Goal: Task Accomplishment & Management: Manage account settings

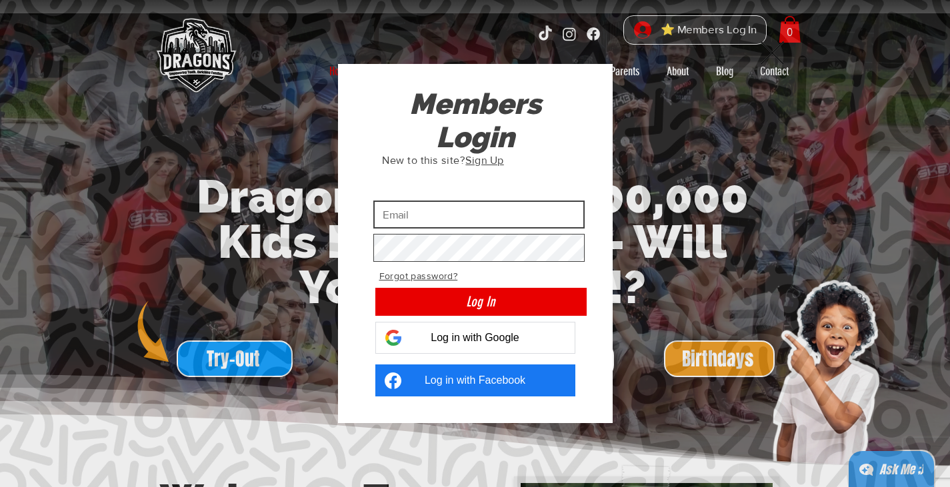
type input "[EMAIL_ADDRESS][DOMAIN_NAME]"
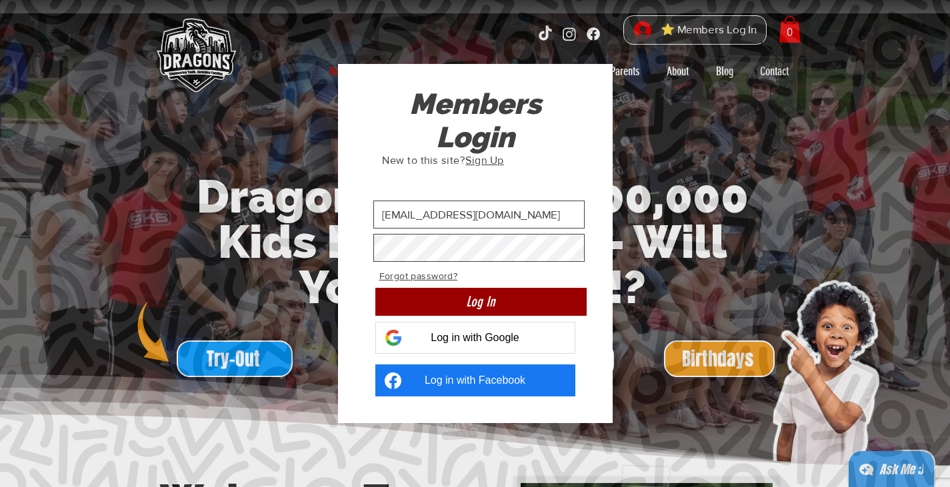
click at [504, 300] on button "Log In" at bounding box center [480, 302] width 211 height 28
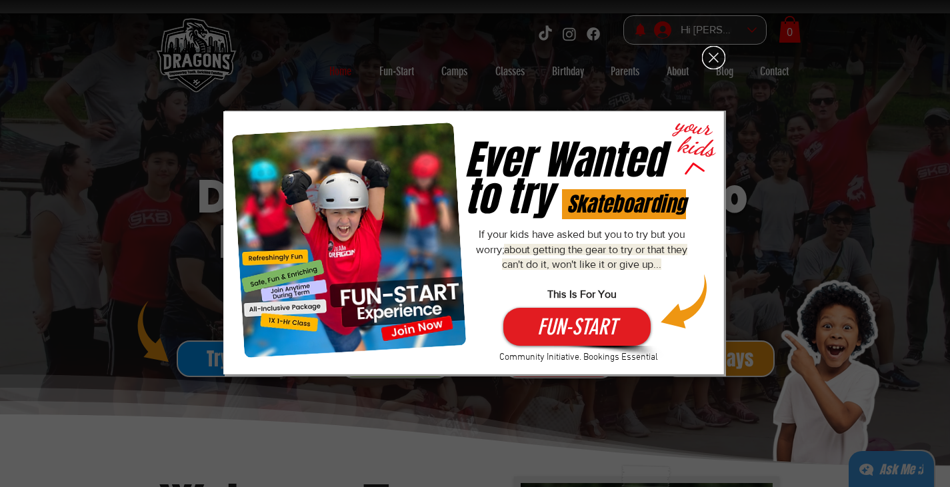
click at [716, 53] on icon "Back to site" at bounding box center [713, 57] width 23 height 23
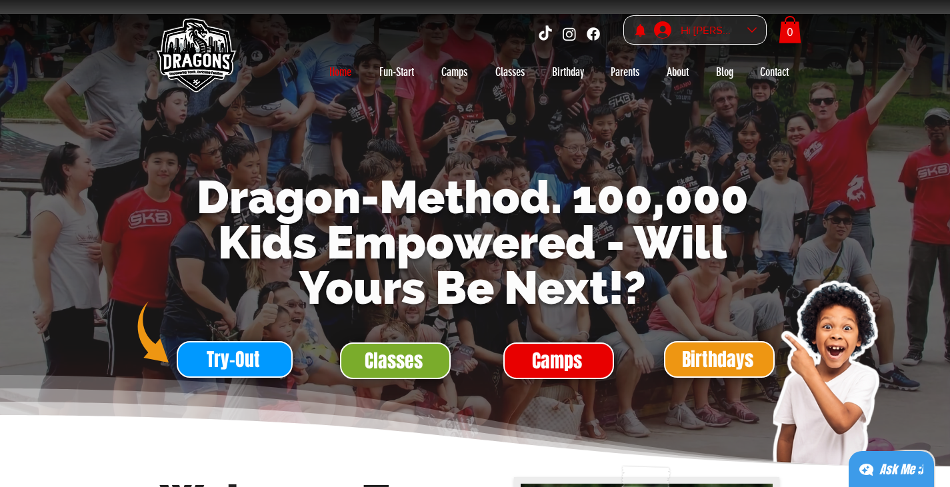
click at [724, 32] on div "Hi [PERSON_NAME]" at bounding box center [709, 30] width 67 height 21
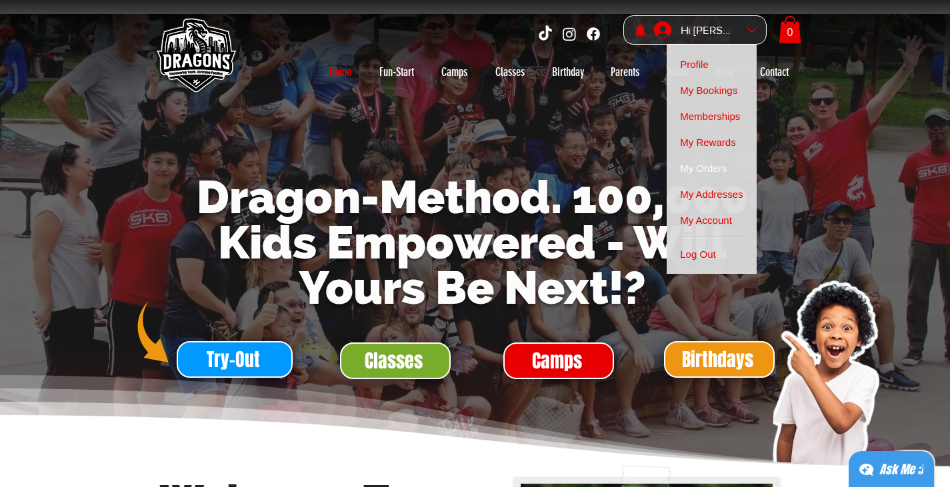
click at [724, 162] on span "My Orders" at bounding box center [703, 168] width 47 height 26
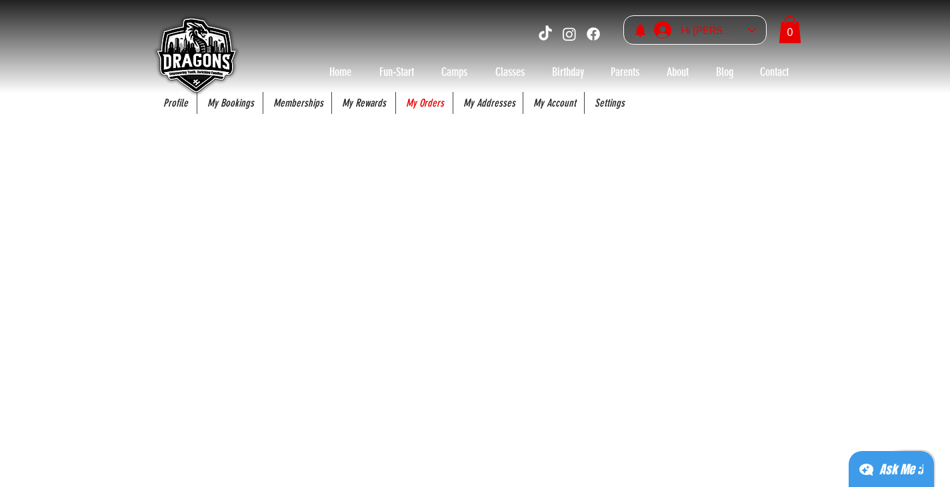
click at [0, 0] on span "Hi" at bounding box center [0, 0] width 0 height 0
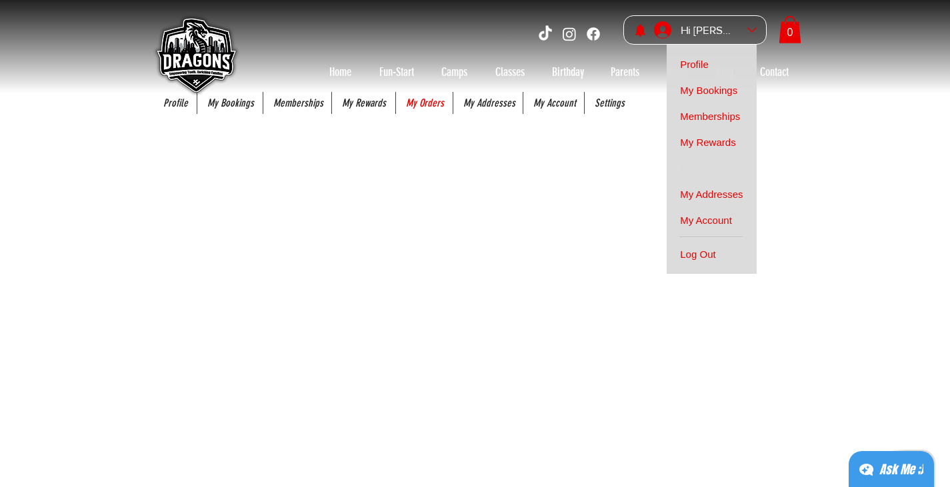
click at [725, 87] on span "My Bookings" at bounding box center [708, 90] width 57 height 26
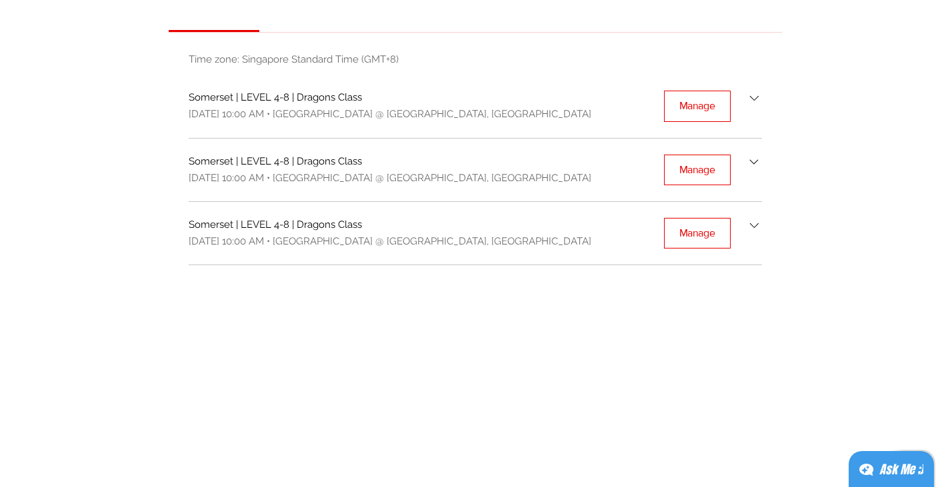
scroll to position [133, 0]
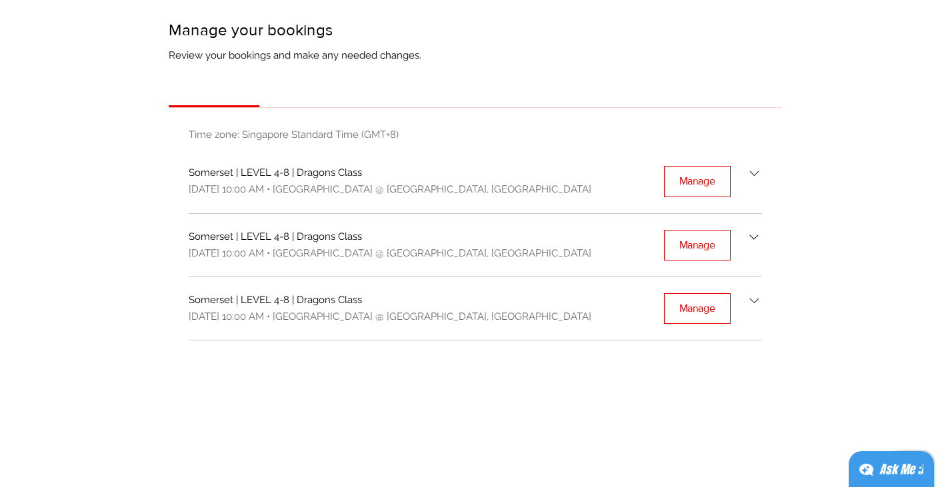
click at [755, 173] on icon "Bookings list" at bounding box center [754, 173] width 15 height 15
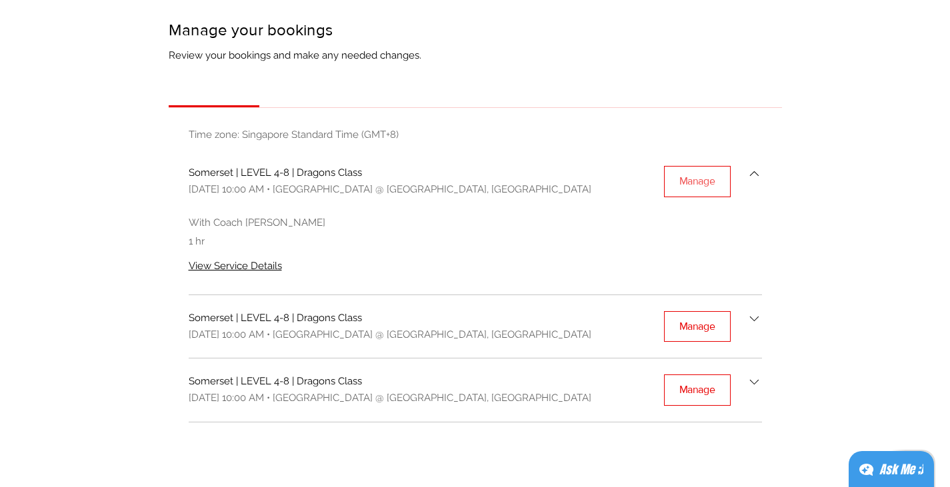
click at [704, 179] on div "Manage" at bounding box center [698, 181] width 36 height 15
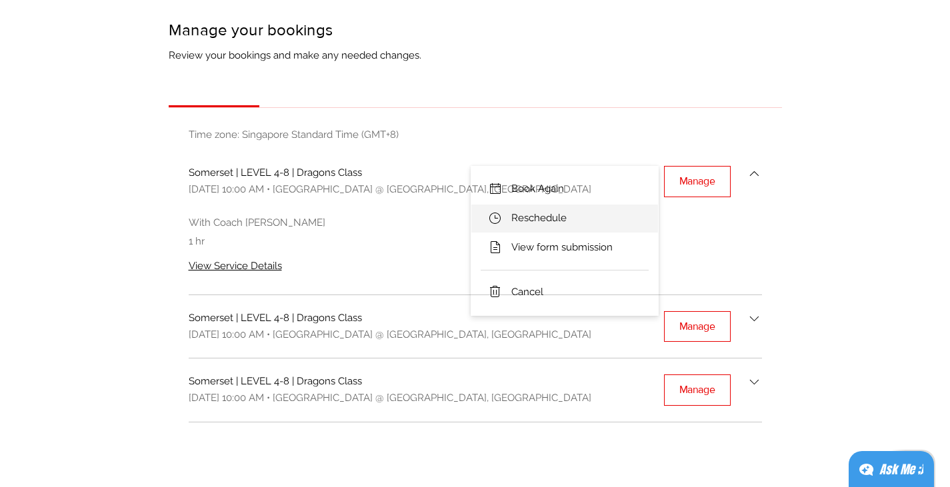
click at [598, 218] on li "Reschedule" at bounding box center [564, 219] width 187 height 28
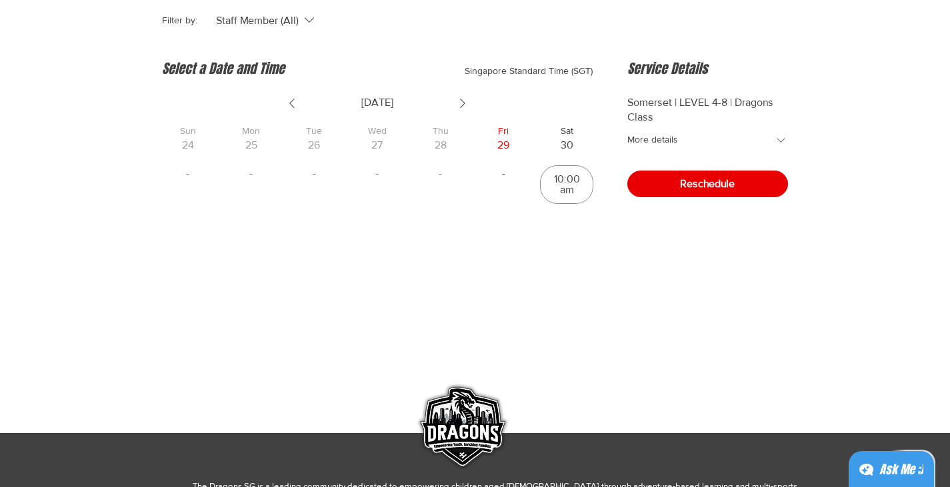
scroll to position [267, 0]
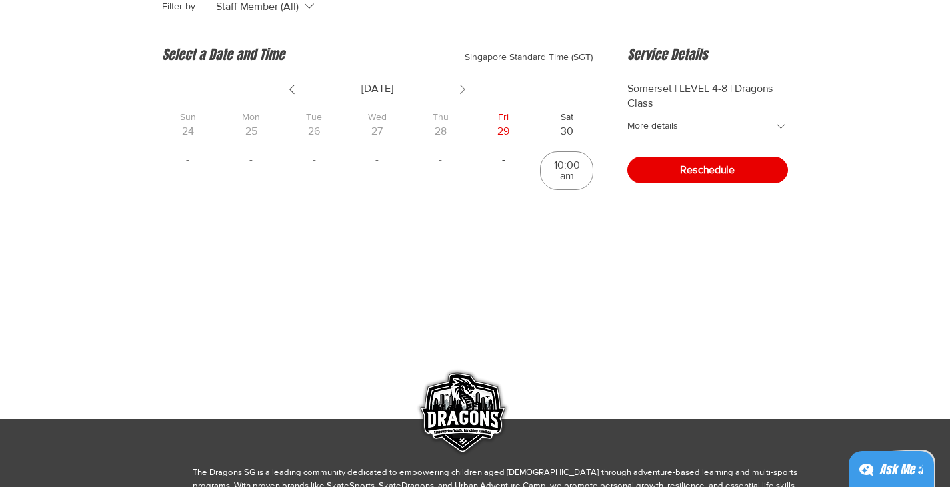
click at [465, 92] on icon "Show next week" at bounding box center [463, 89] width 16 height 16
click at [464, 91] on icon "Show next week" at bounding box center [462, 89] width 5 height 9
click at [460, 87] on icon "Show next week" at bounding box center [463, 89] width 16 height 16
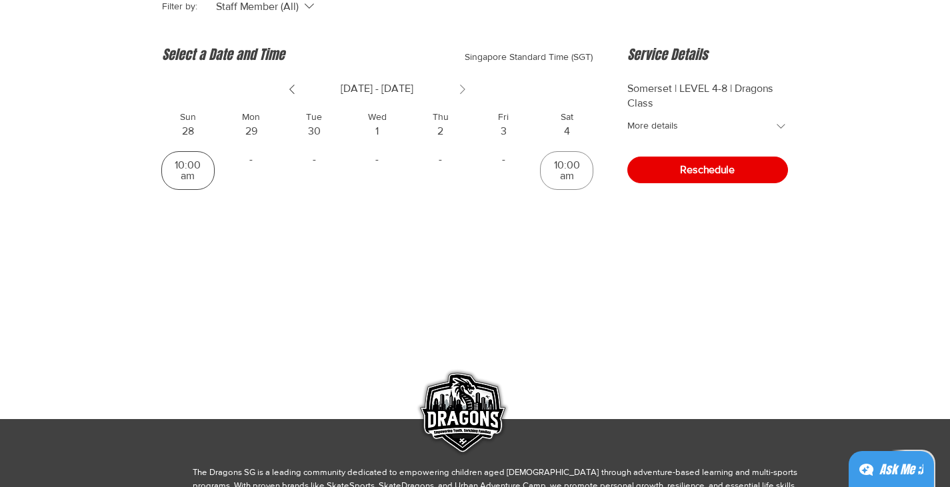
click at [194, 172] on div "10:00 am" at bounding box center [188, 170] width 42 height 21
click at [188, 171] on input "10:00 am" at bounding box center [187, 170] width 1 height 1
checkbox input "true"
click at [709, 171] on span "Reschedule" at bounding box center [707, 170] width 55 height 11
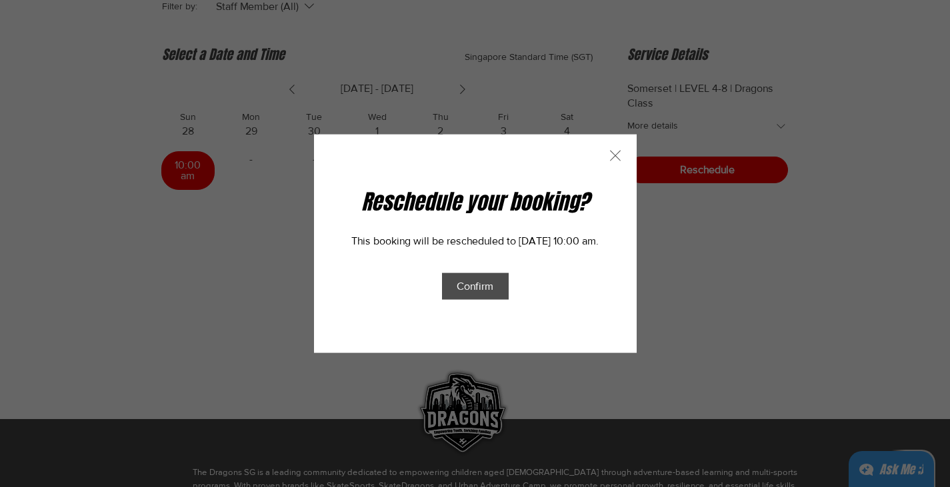
click at [494, 290] on span "Confirm" at bounding box center [475, 286] width 37 height 11
